Goal: Task Accomplishment & Management: Manage account settings

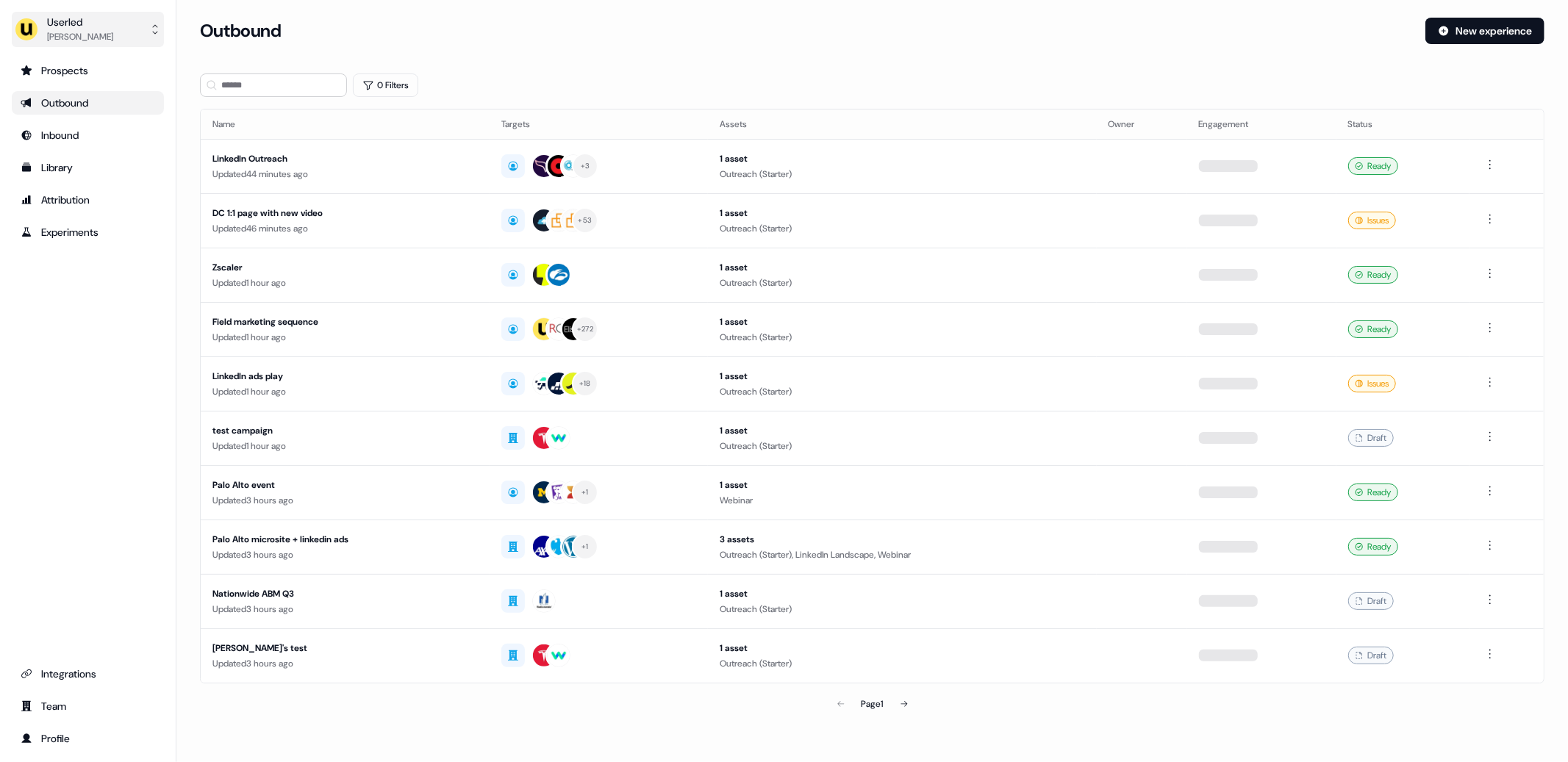
drag, startPoint x: 79, startPoint y: 29, endPoint x: 88, endPoint y: 34, distance: 10.3
click at [79, 29] on div "[PERSON_NAME]" at bounding box center [80, 36] width 67 height 15
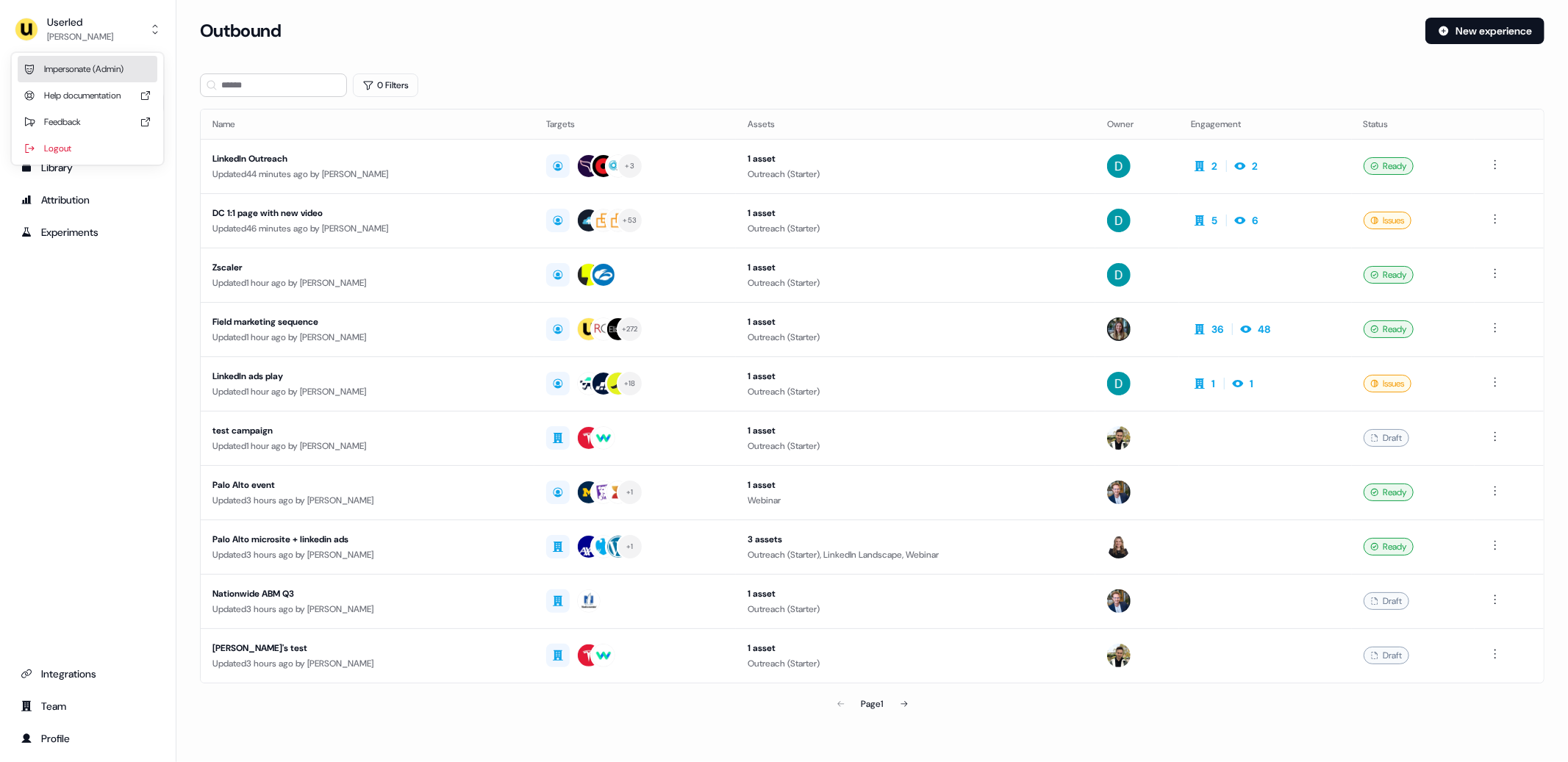
drag, startPoint x: 115, startPoint y: 73, endPoint x: 129, endPoint y: 82, distance: 16.6
click at [114, 73] on div "Impersonate (Admin)" at bounding box center [87, 68] width 139 height 26
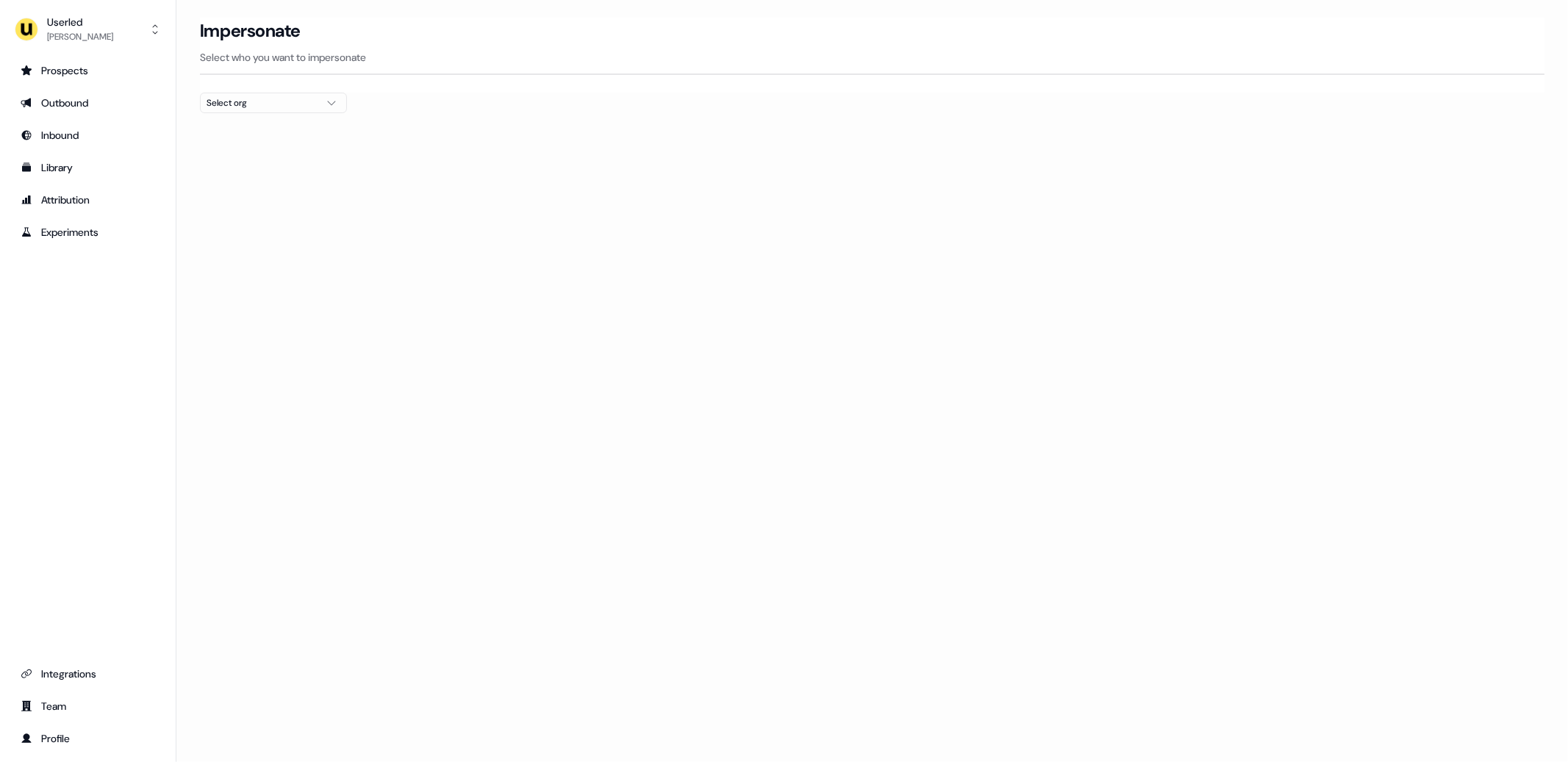
click at [294, 108] on div "Select org" at bounding box center [262, 103] width 110 height 15
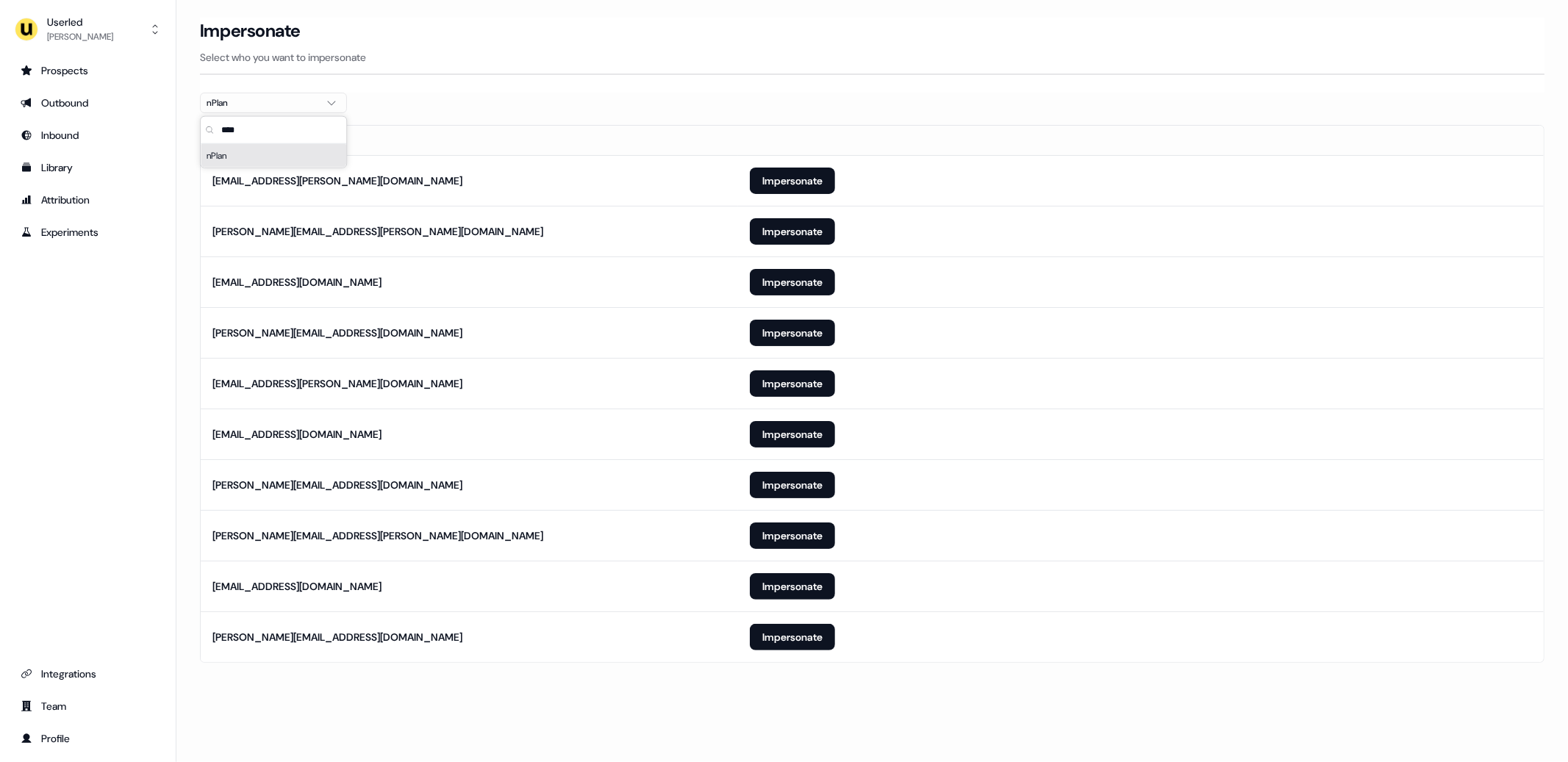
type input "****"
drag, startPoint x: 495, startPoint y: 123, endPoint x: 558, endPoint y: 273, distance: 162.7
click at [494, 127] on section "Loading... Impersonate Select who you want to impersonate nPlan Email [PERSON_N…" at bounding box center [872, 360] width 1391 height 686
click at [787, 592] on button "Impersonate" at bounding box center [792, 586] width 86 height 26
